Goal: Information Seeking & Learning: Learn about a topic

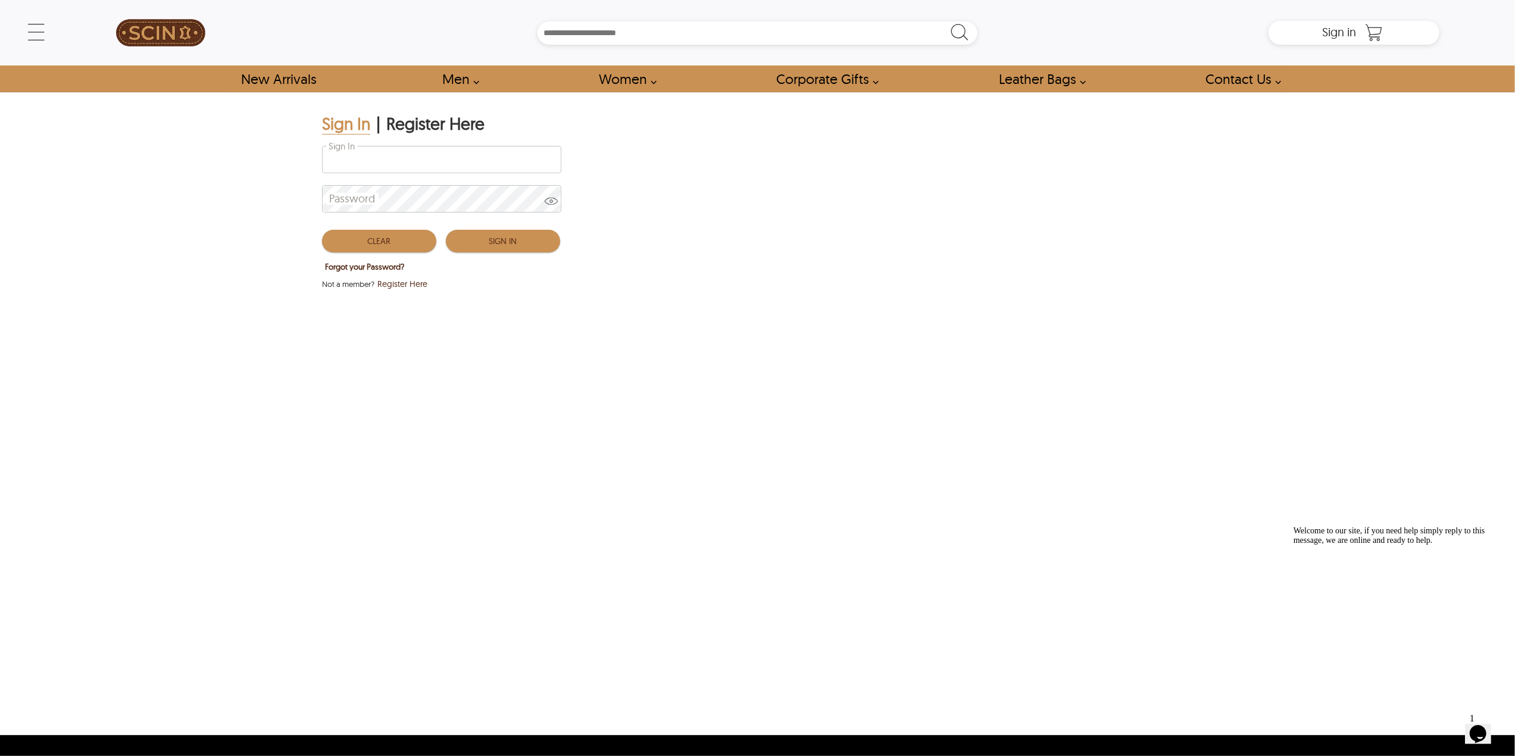
type input "**********"
click at [477, 240] on button "Sign In" at bounding box center [503, 241] width 114 height 23
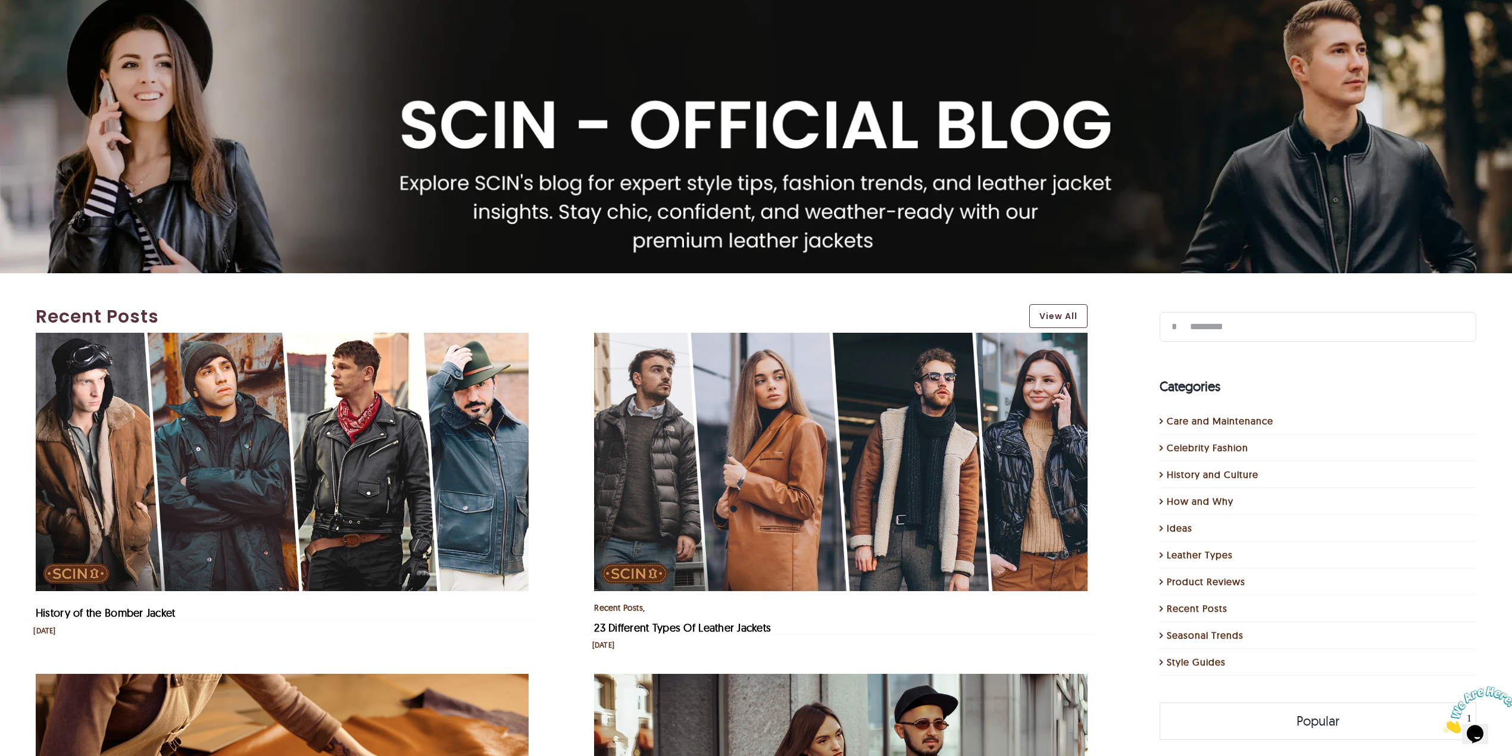
scroll to position [158, 0]
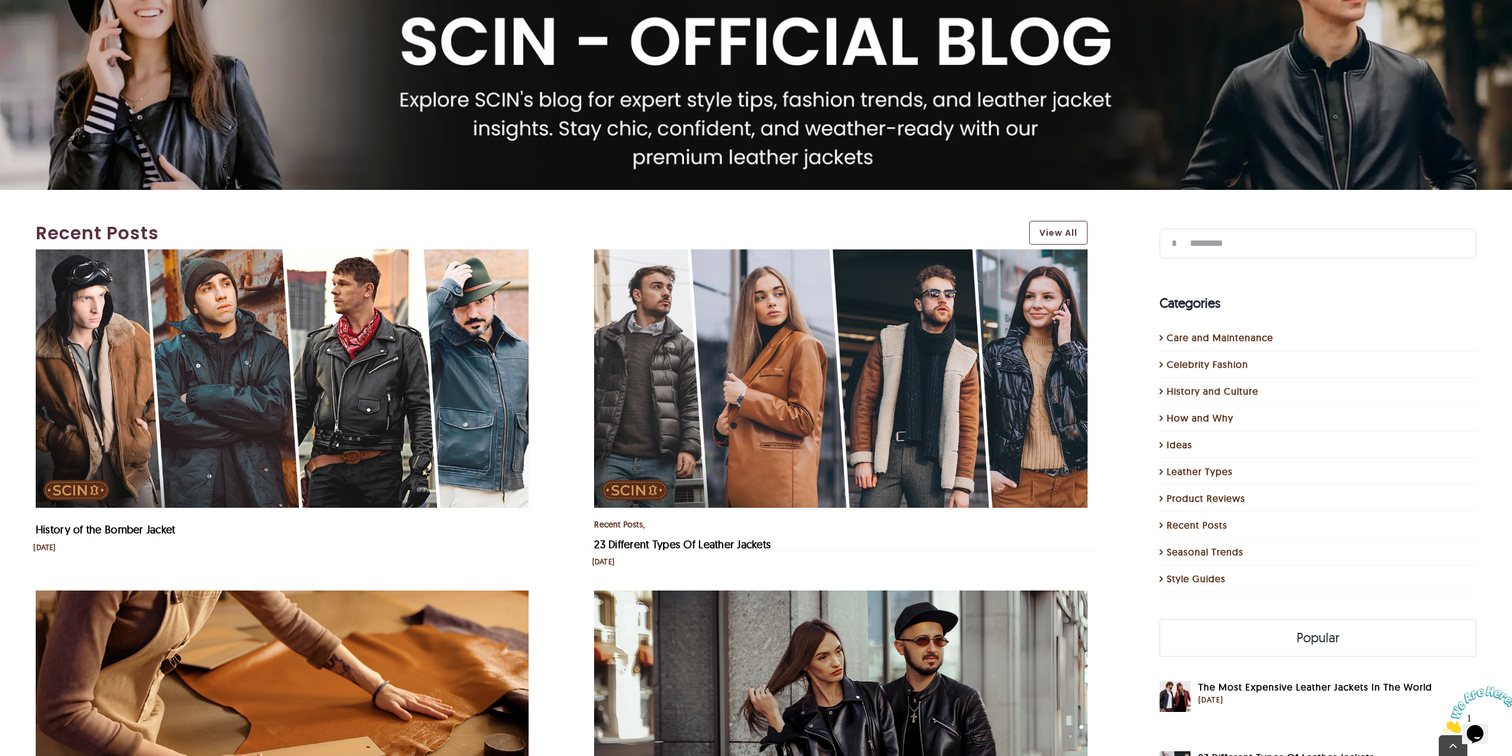
click at [844, 399] on img "23 Different Types Of Leather Jackets" at bounding box center [840, 378] width 493 height 259
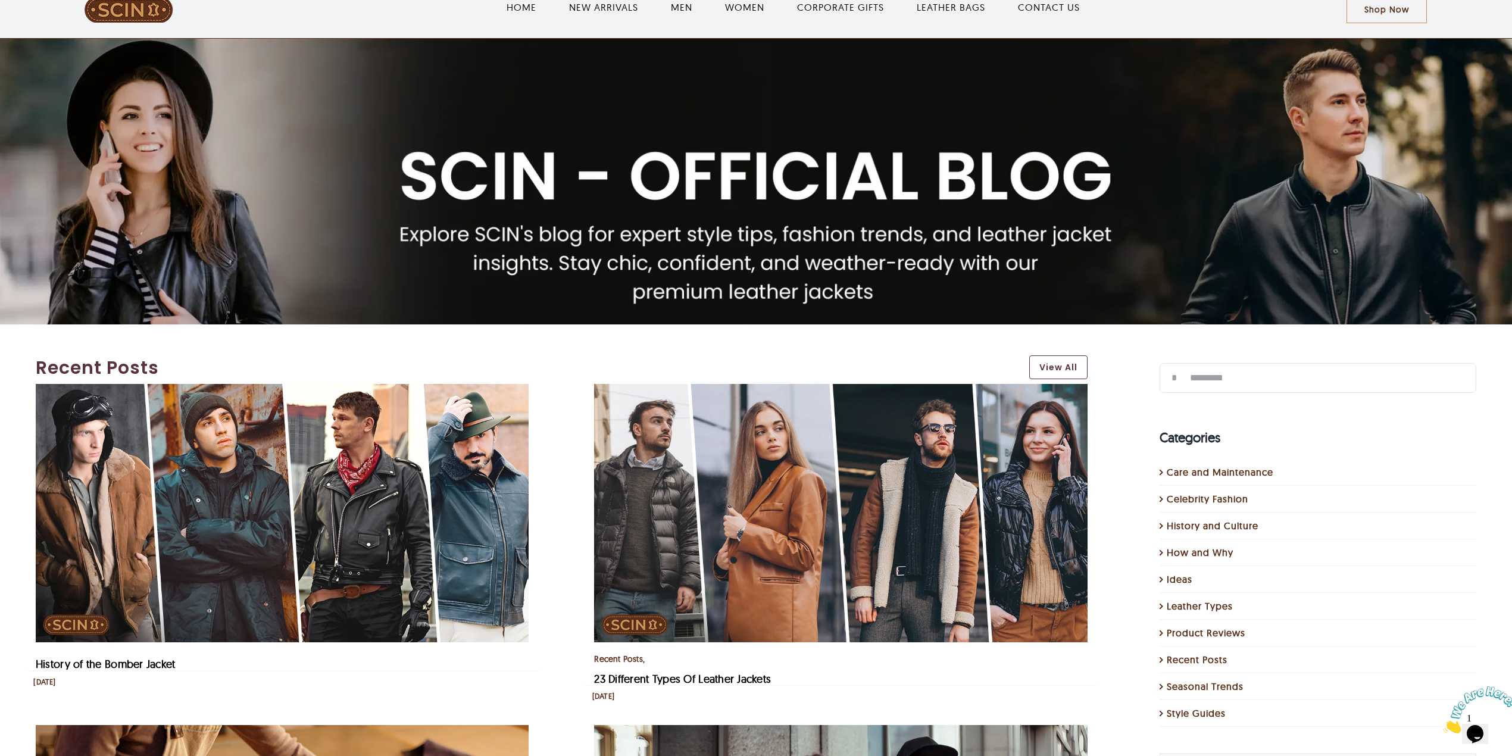
scroll to position [0, 0]
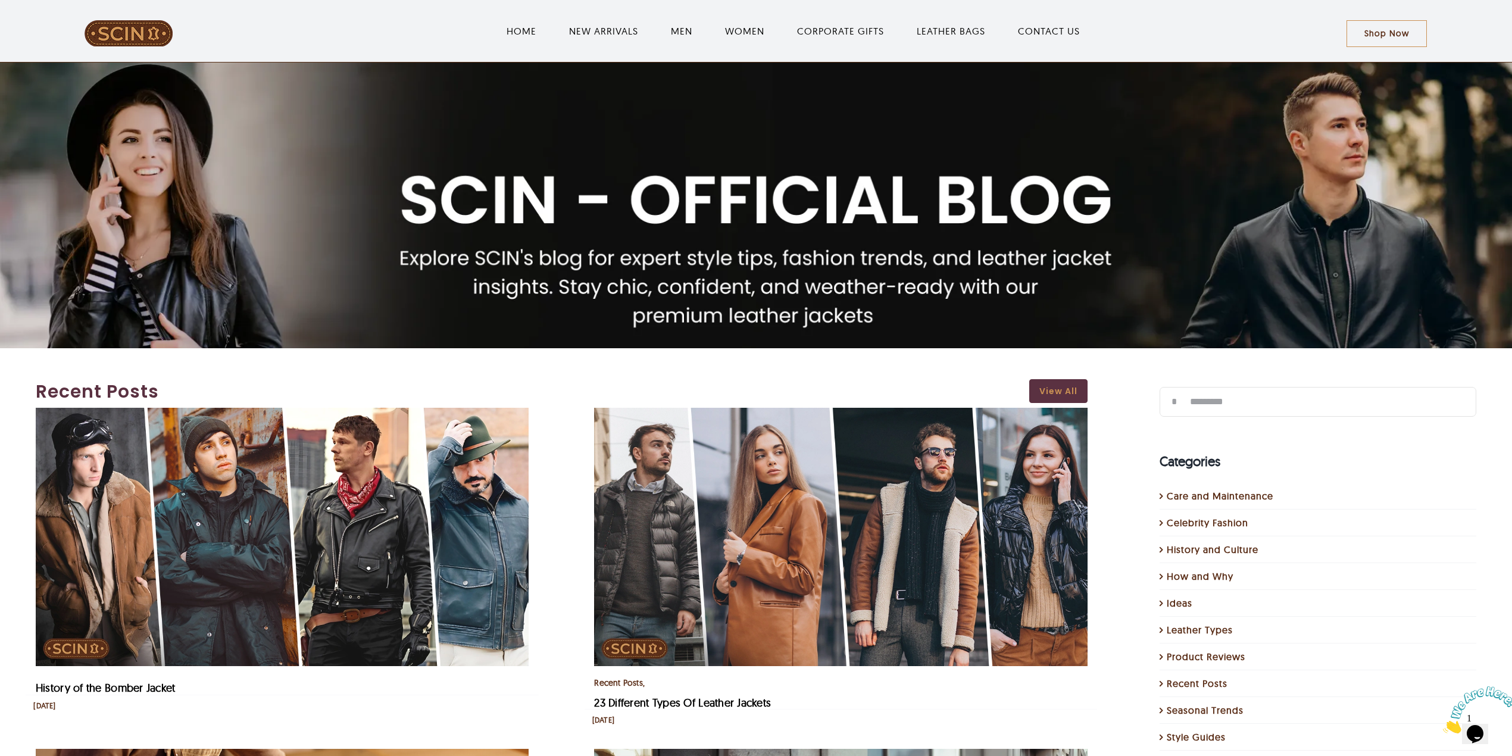
click at [1073, 385] on link "View All" at bounding box center [1058, 391] width 58 height 24
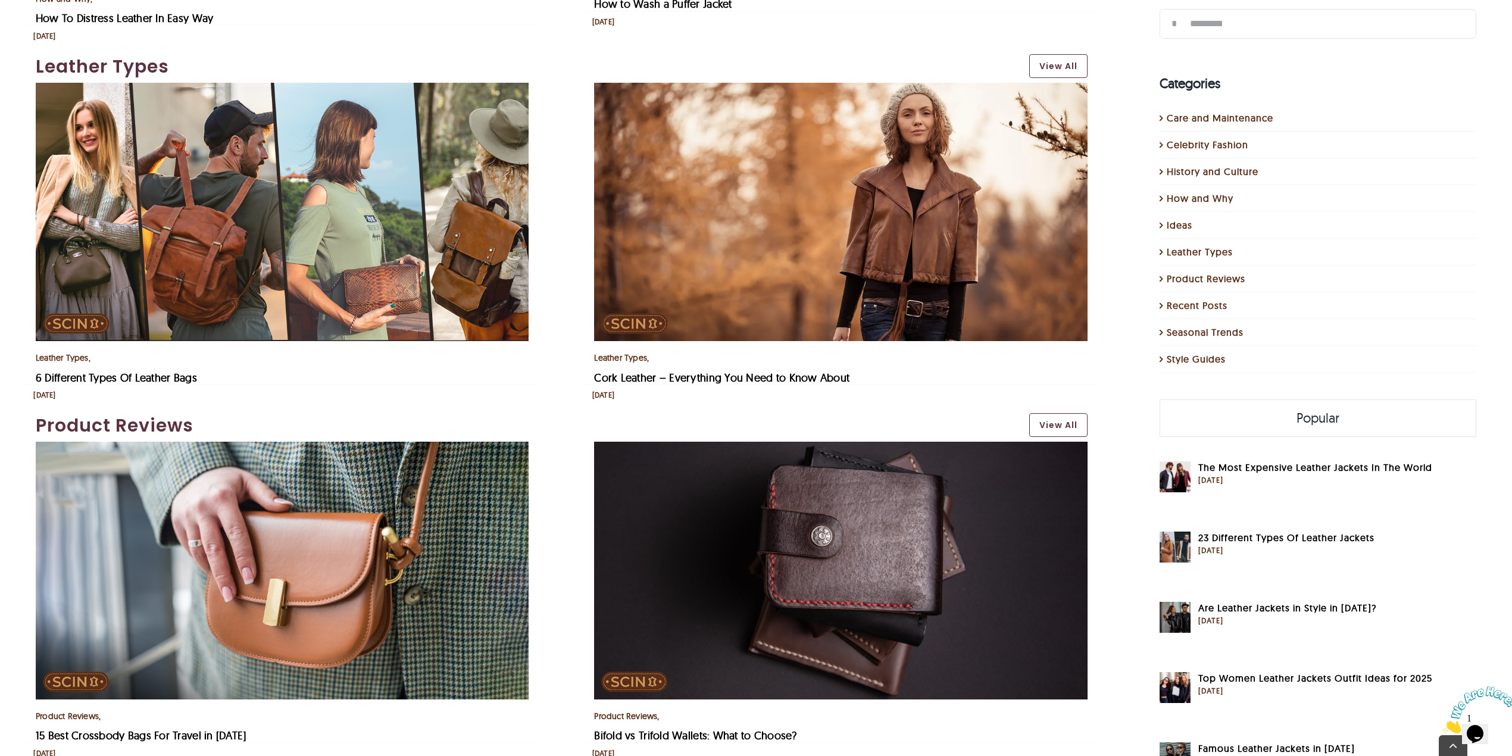
click at [257, 229] on img "6 Different Types Of Leather Bags" at bounding box center [282, 212] width 493 height 259
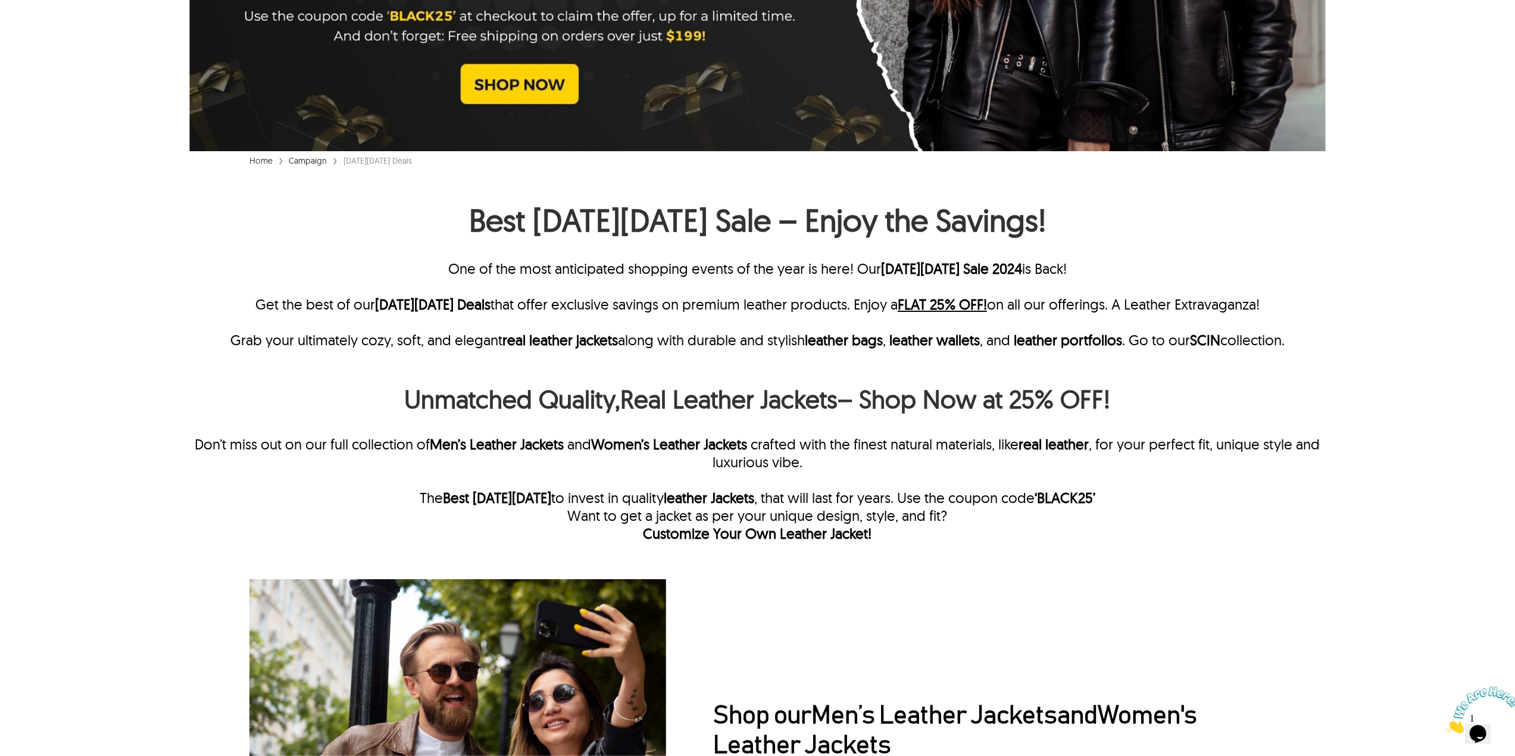
scroll to position [396, 0]
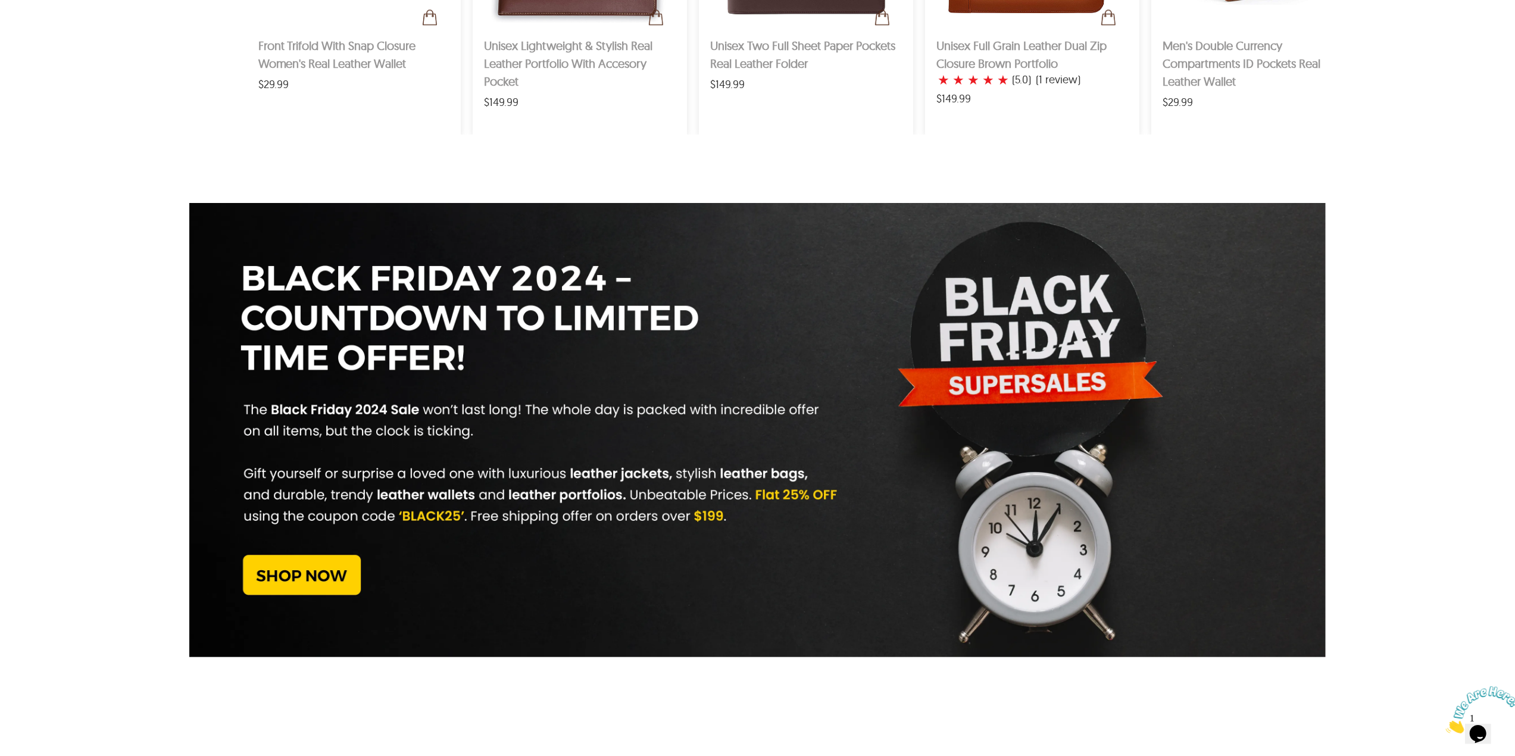
drag, startPoint x: 1517, startPoint y: 232, endPoint x: 24, endPoint y: 11, distance: 1509.0
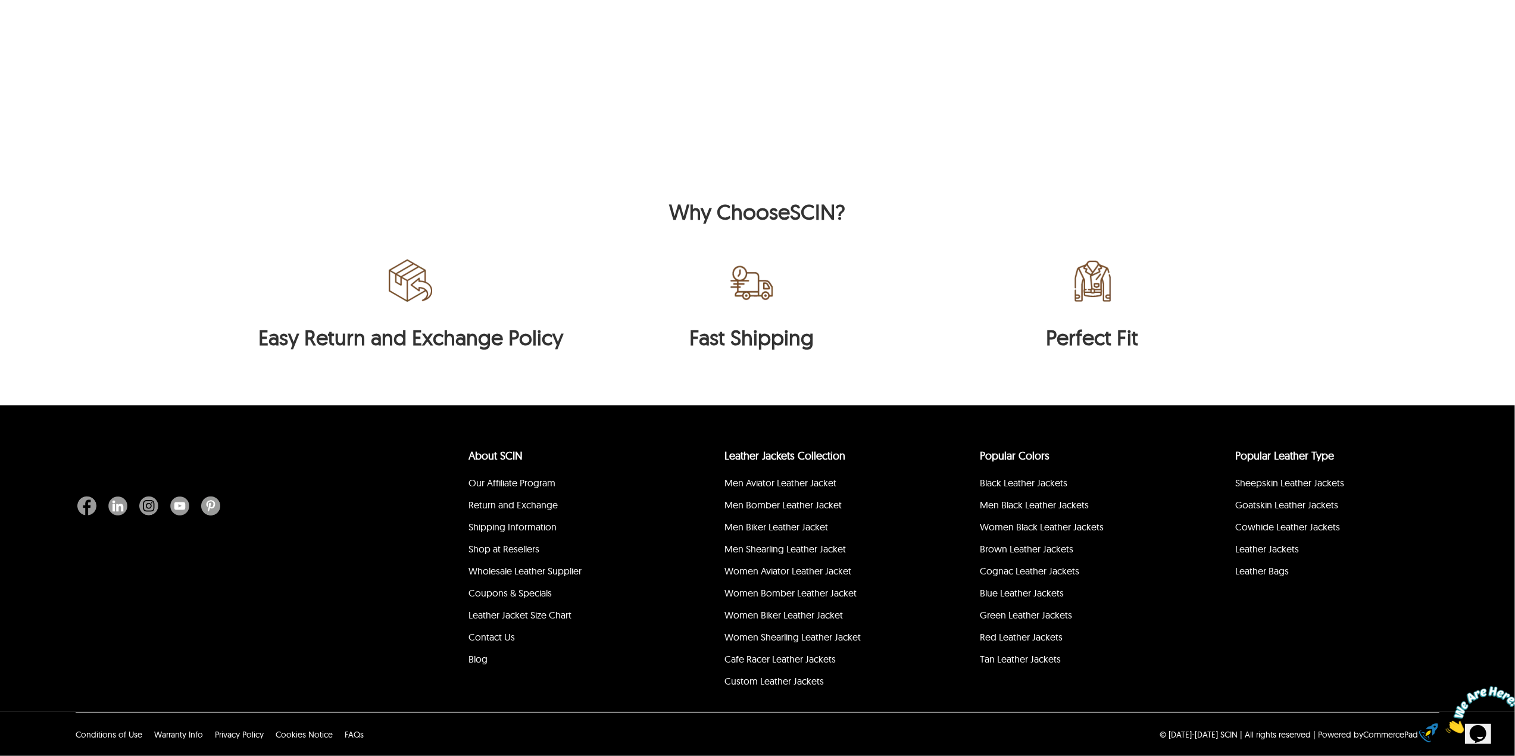
scroll to position [3544, 0]
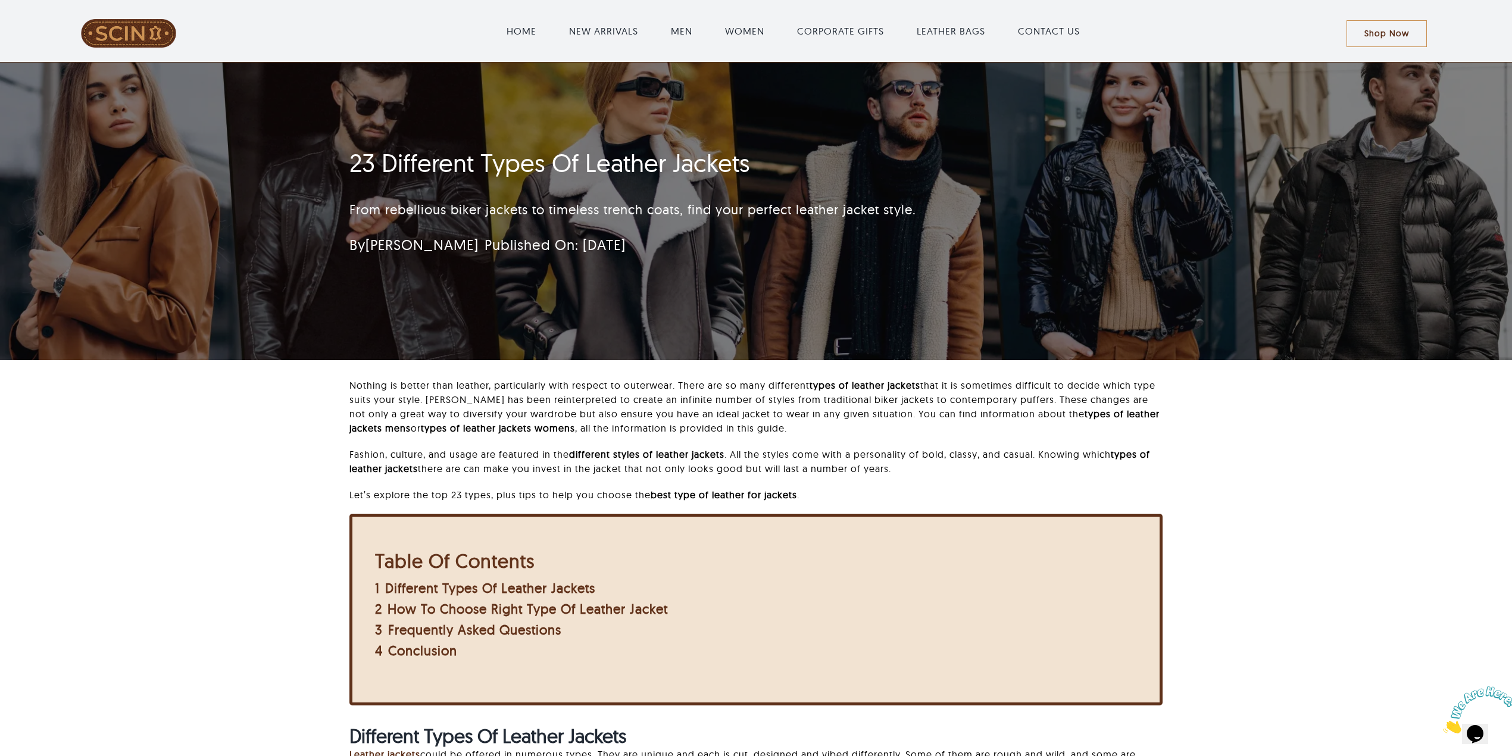
click at [389, 190] on div "From rebellious biker jackets to timeless trench coats, find your perfect leath…" at bounding box center [685, 210] width 672 height 46
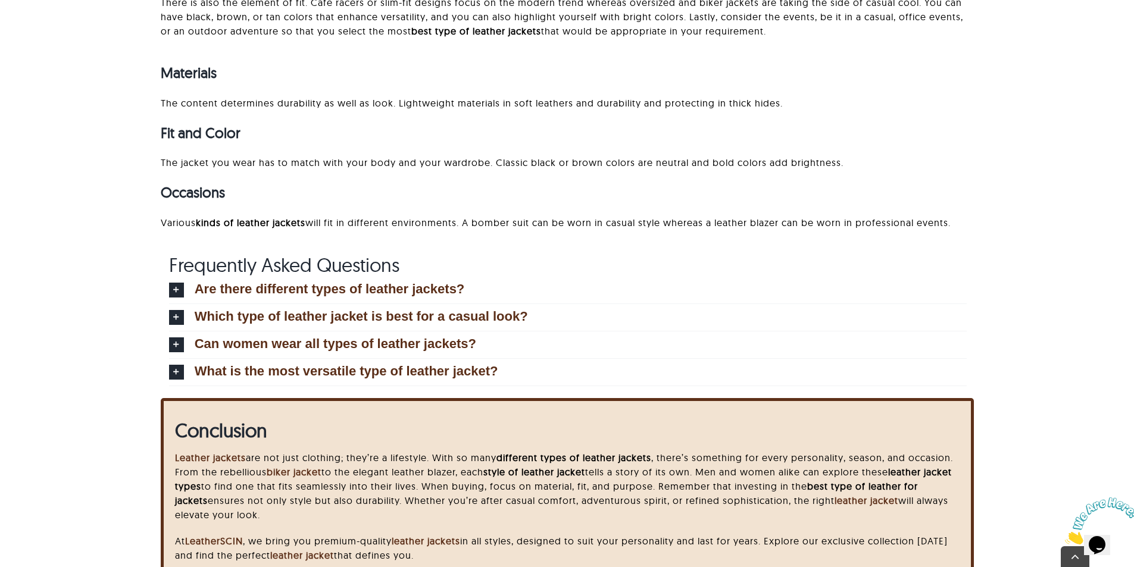
scroll to position [9094, 0]
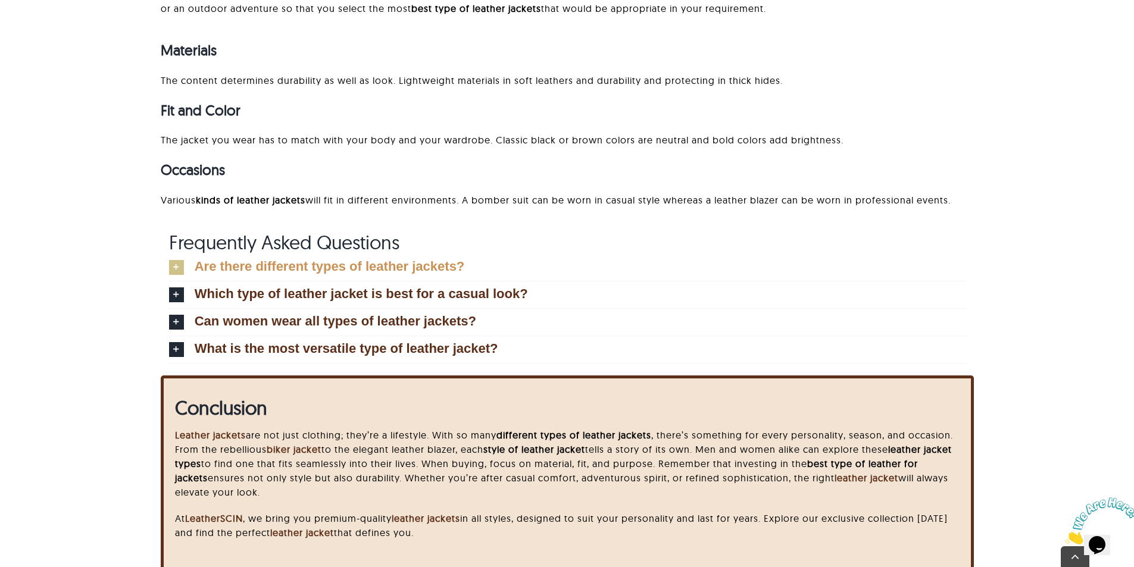
click at [299, 264] on span "Are there different types of leather jackets?" at bounding box center [330, 266] width 270 height 13
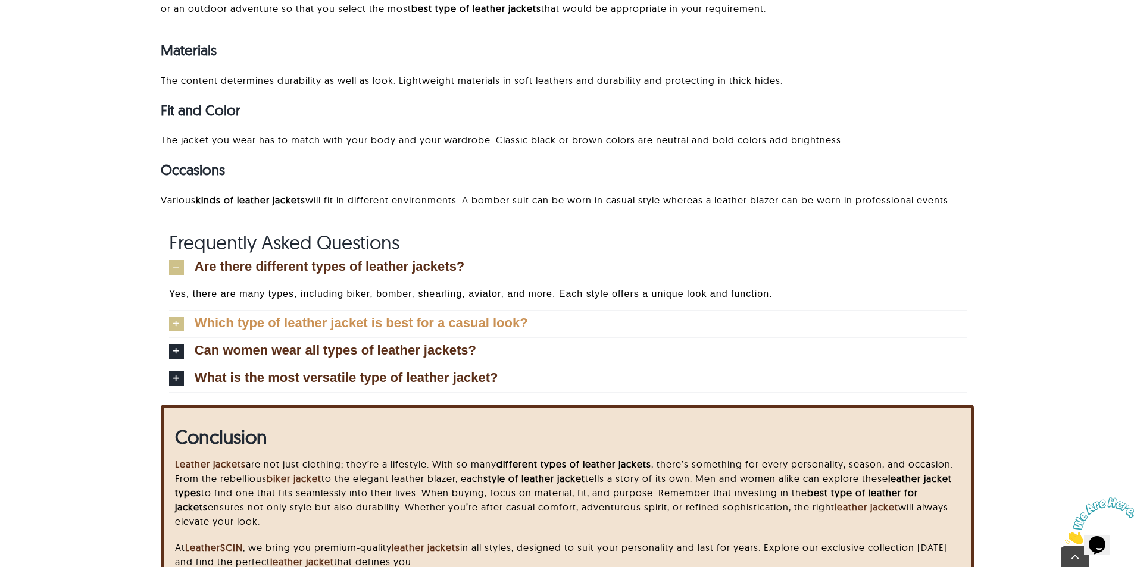
click at [269, 321] on span "Which type of leather jacket is best for a casual look?" at bounding box center [361, 323] width 333 height 13
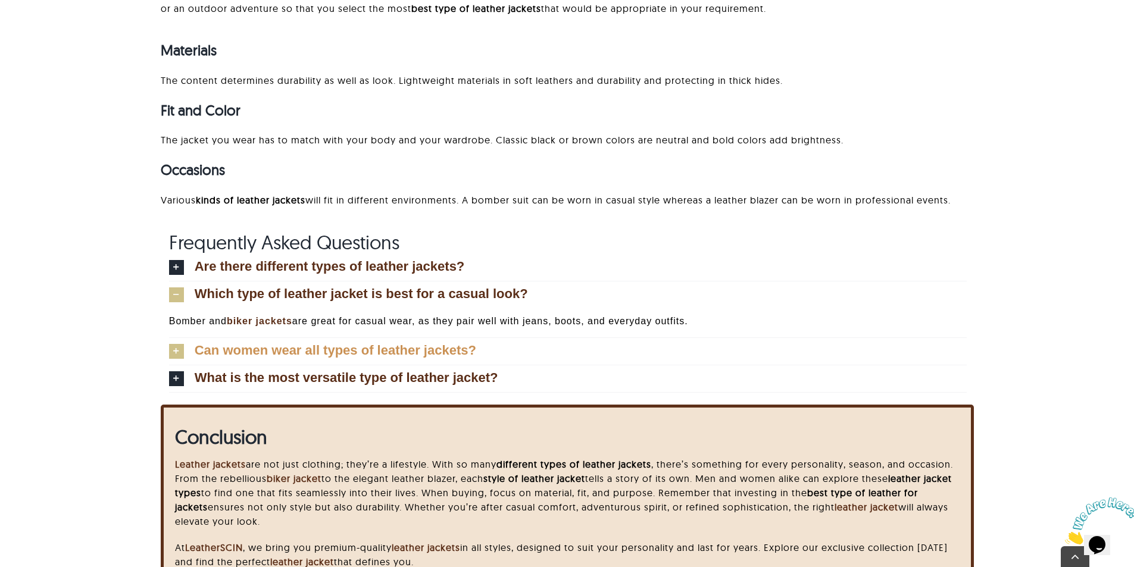
click at [248, 340] on link "Can women wear all types of leather jackets?" at bounding box center [568, 351] width 798 height 27
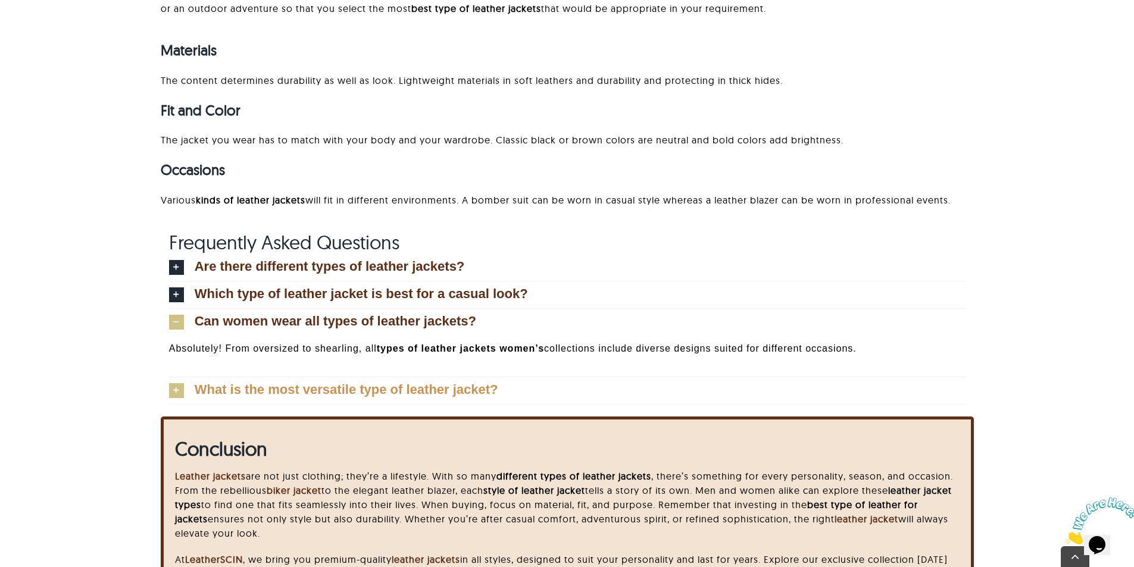
click at [262, 387] on span "What is the most versatile type of leather jacket?" at bounding box center [347, 389] width 304 height 13
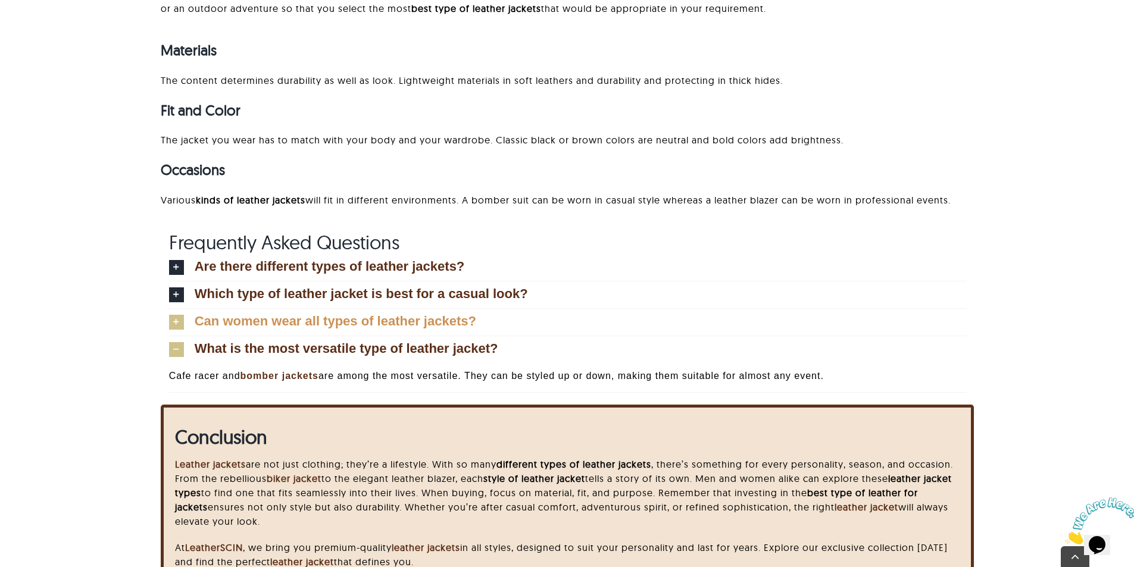
click at [370, 315] on span "Can women wear all types of leather jackets?" at bounding box center [336, 321] width 282 height 13
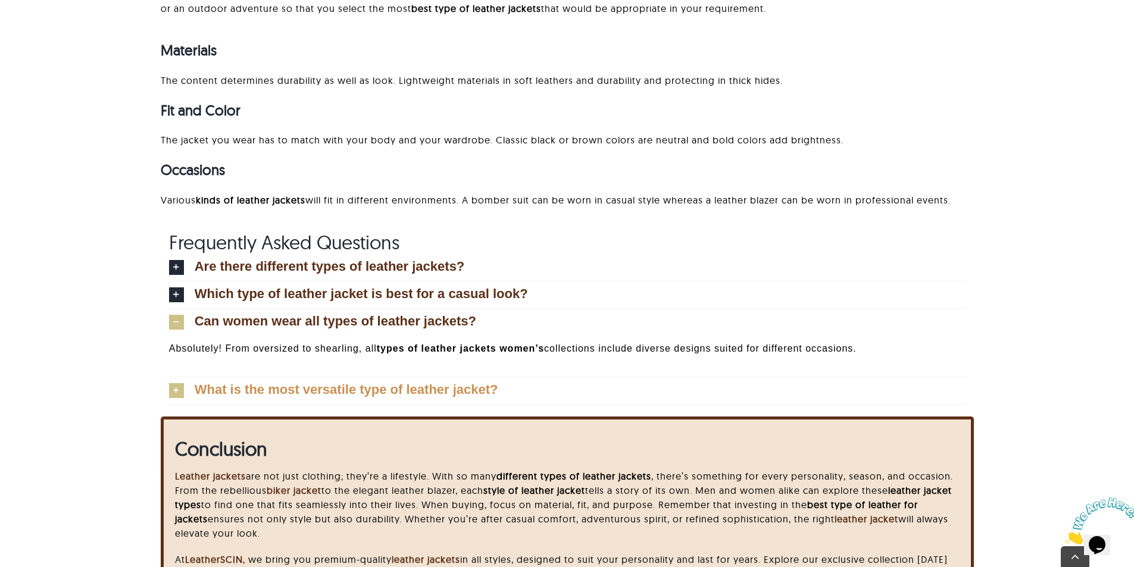
click at [305, 392] on span "What is the most versatile type of leather jacket?" at bounding box center [347, 389] width 304 height 13
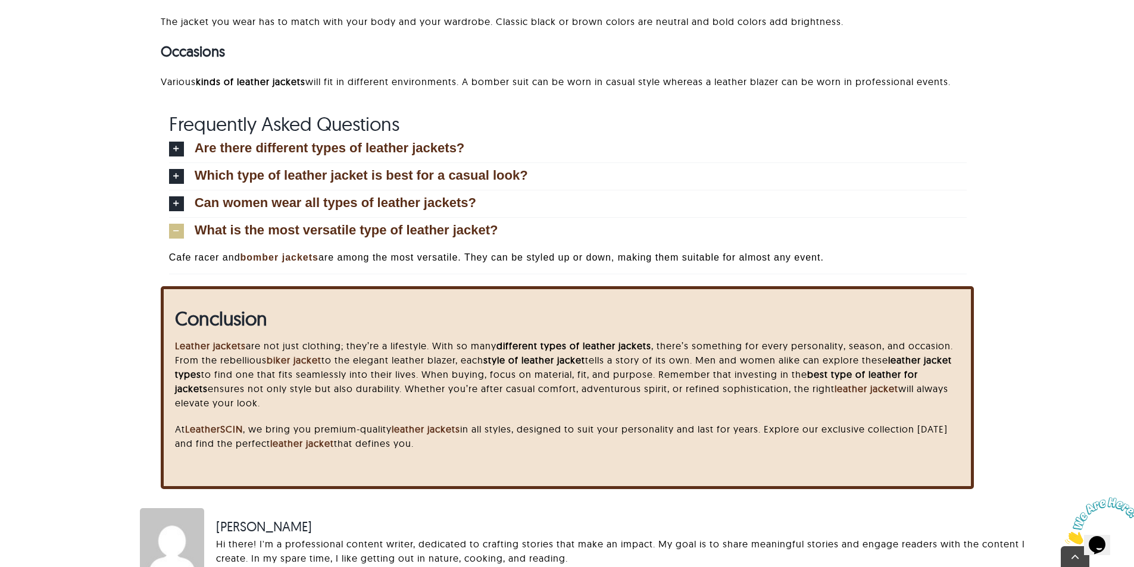
scroll to position [9213, 0]
